Goal: Find contact information: Find contact information

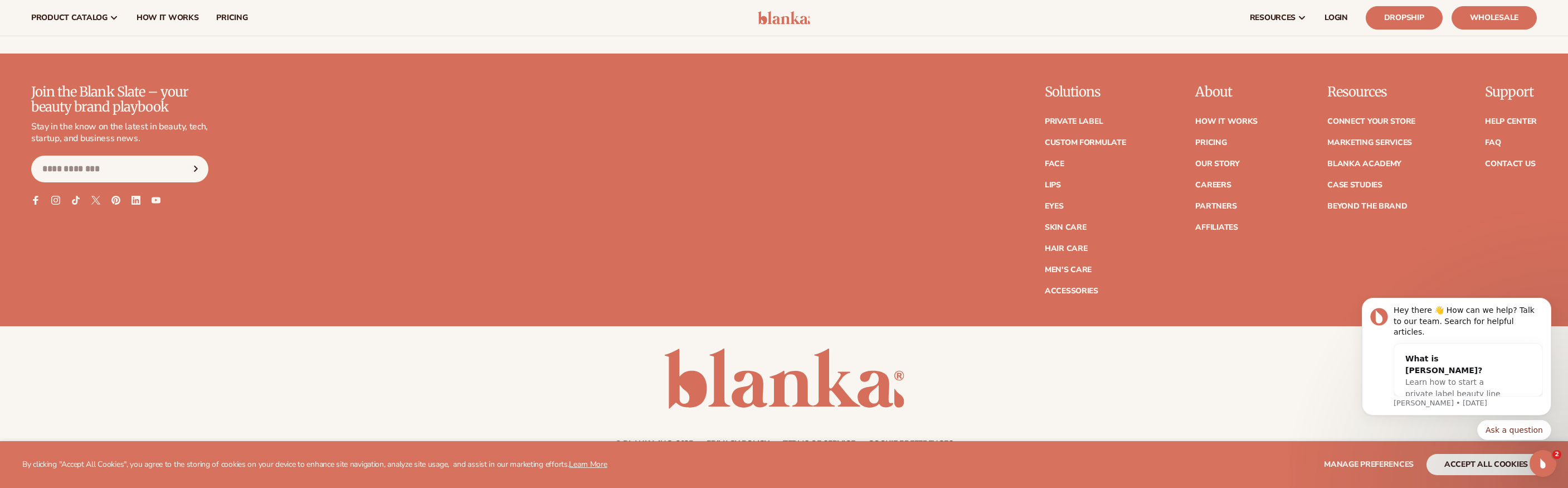
scroll to position [7033, 0]
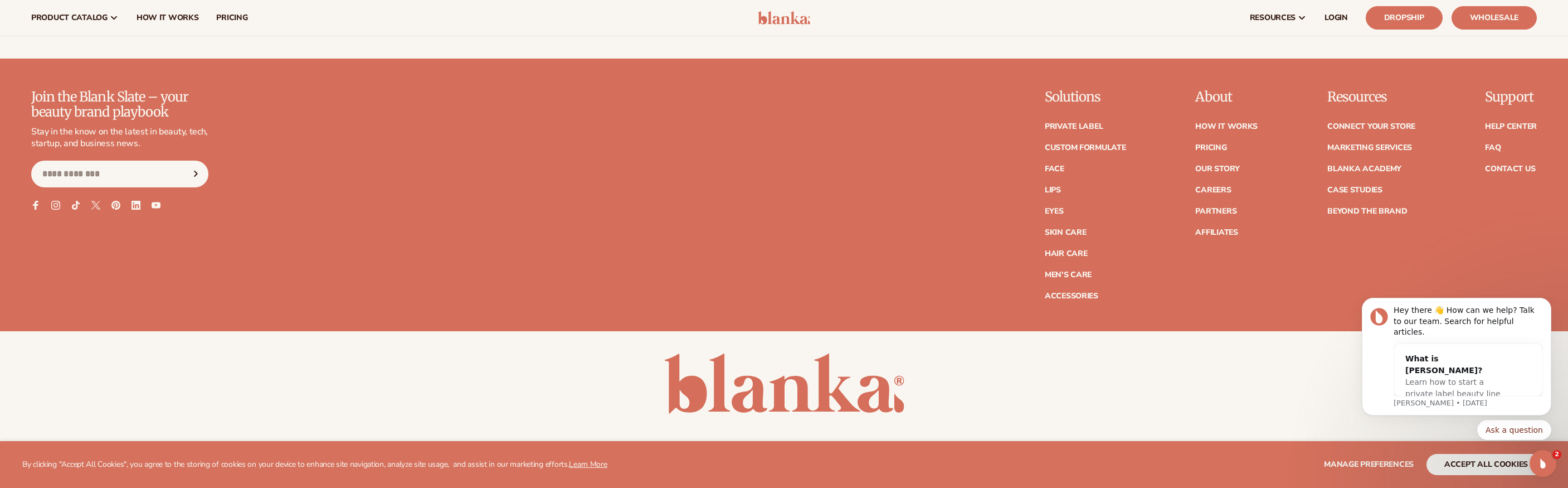
click at [1496, 165] on link "Contact Us" at bounding box center [1510, 169] width 50 height 8
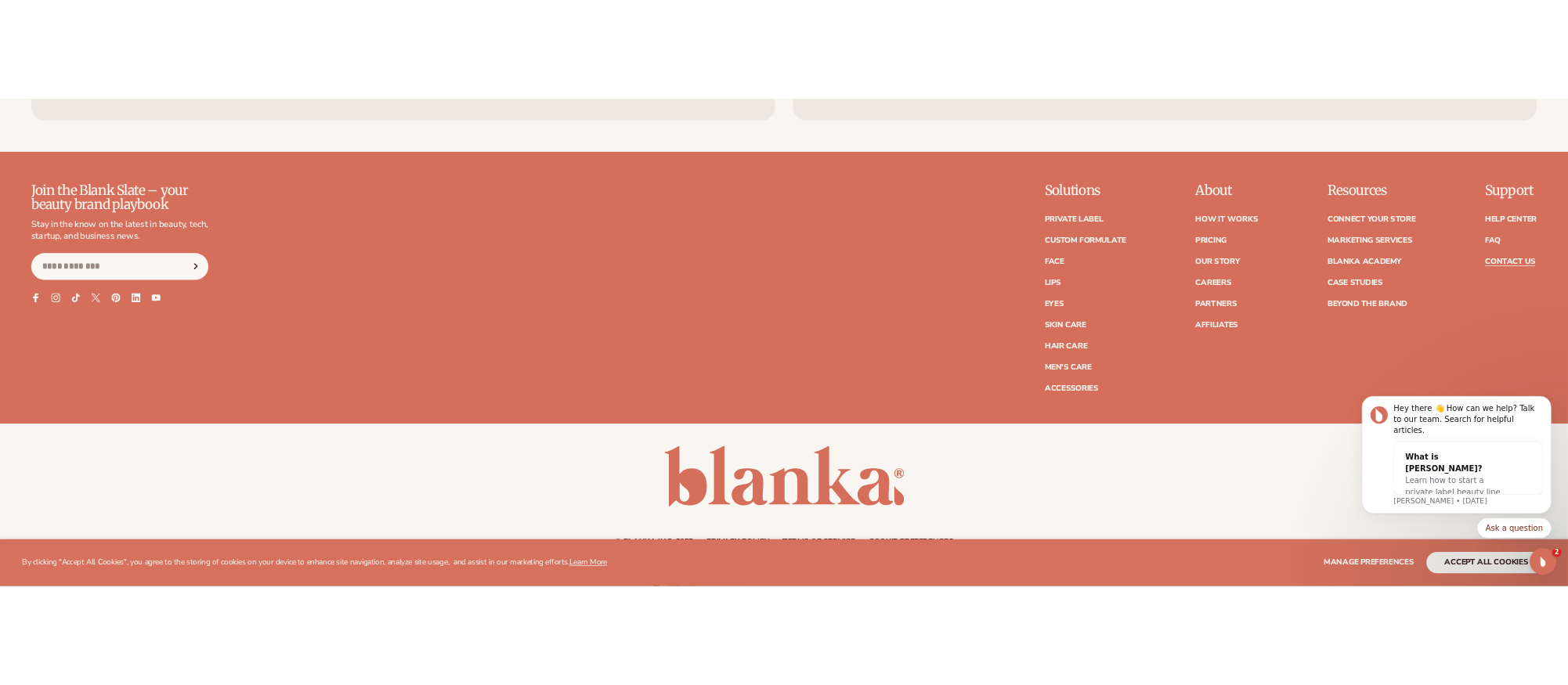
scroll to position [1373, 0]
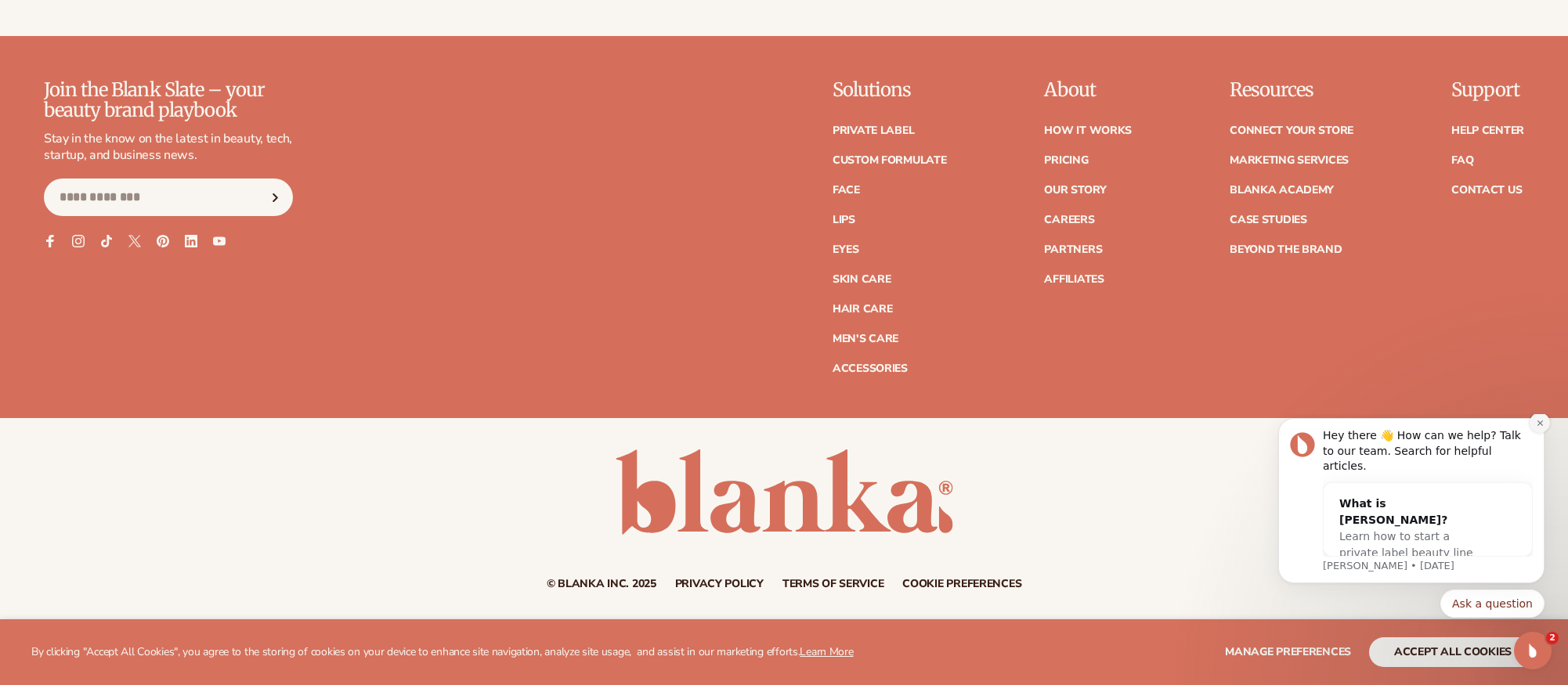
click at [1539, 428] on icon "Dismiss notification" at bounding box center [1540, 423] width 9 height 9
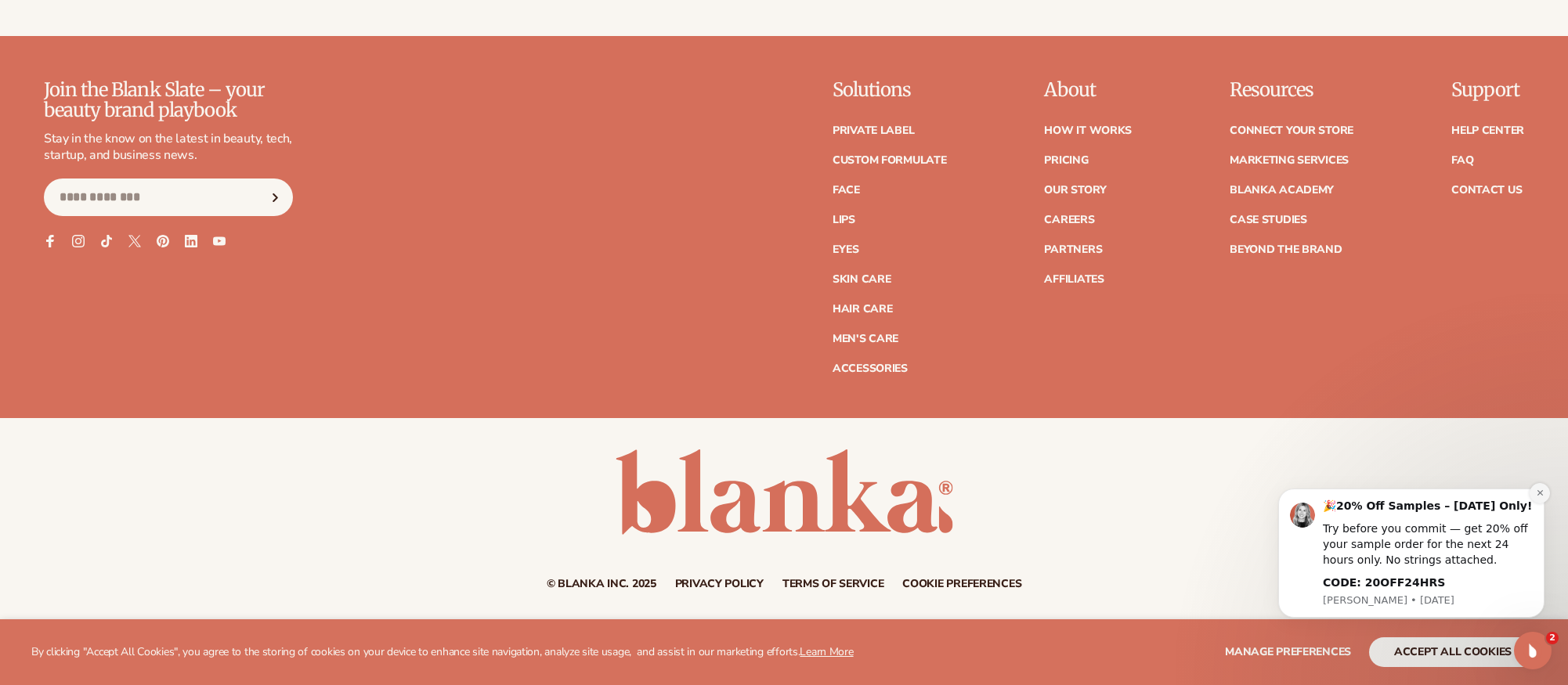
click at [1537, 487] on button "Dismiss notification" at bounding box center [1540, 493] width 21 height 21
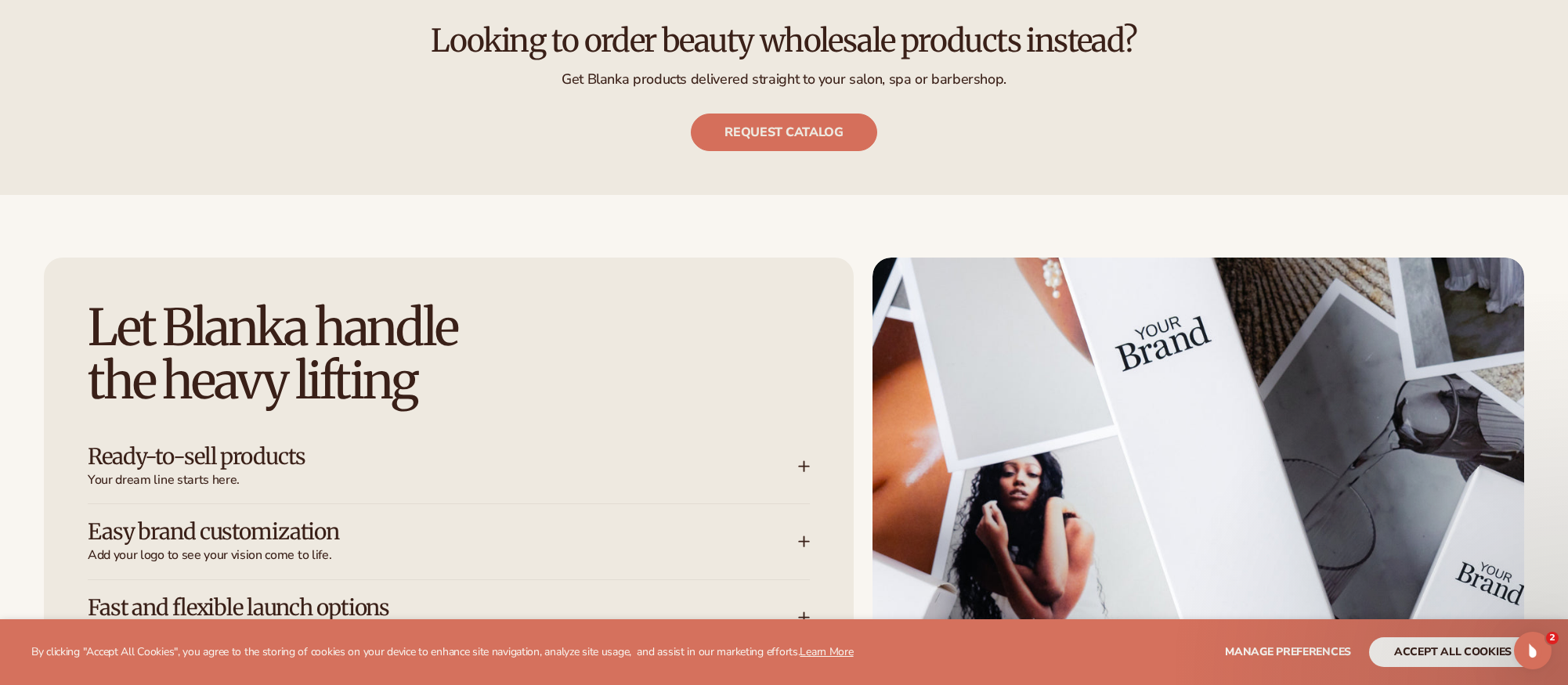
scroll to position [2387, 0]
